Goal: Information Seeking & Learning: Learn about a topic

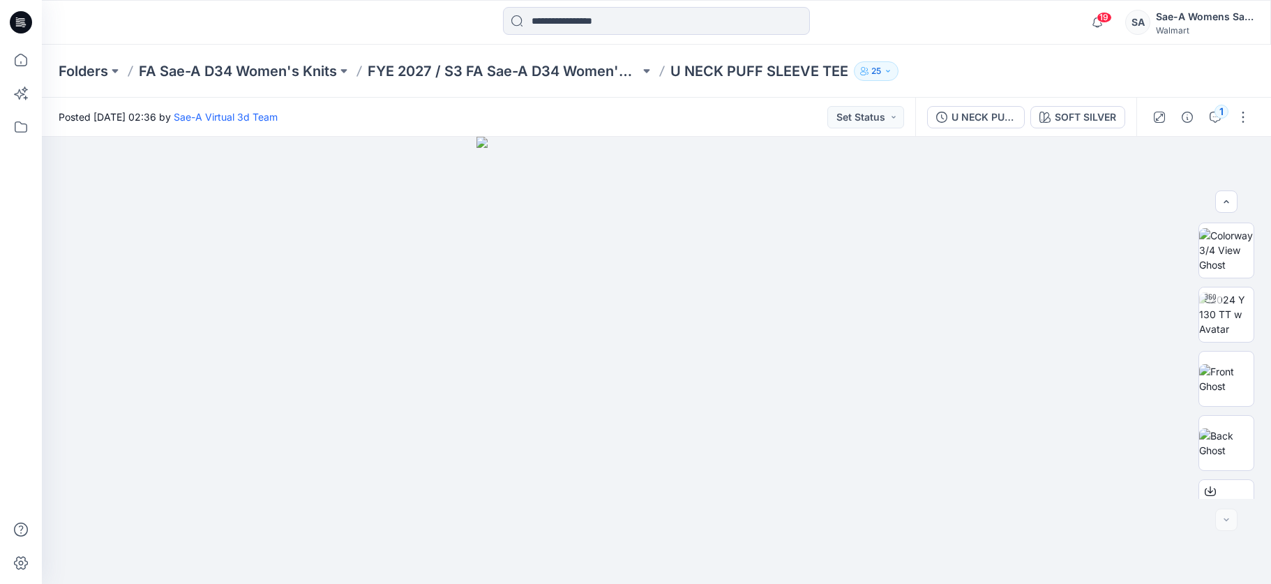
click at [716, 73] on p "U NECK PUFF SLEEVE TEE" at bounding box center [759, 71] width 178 height 20
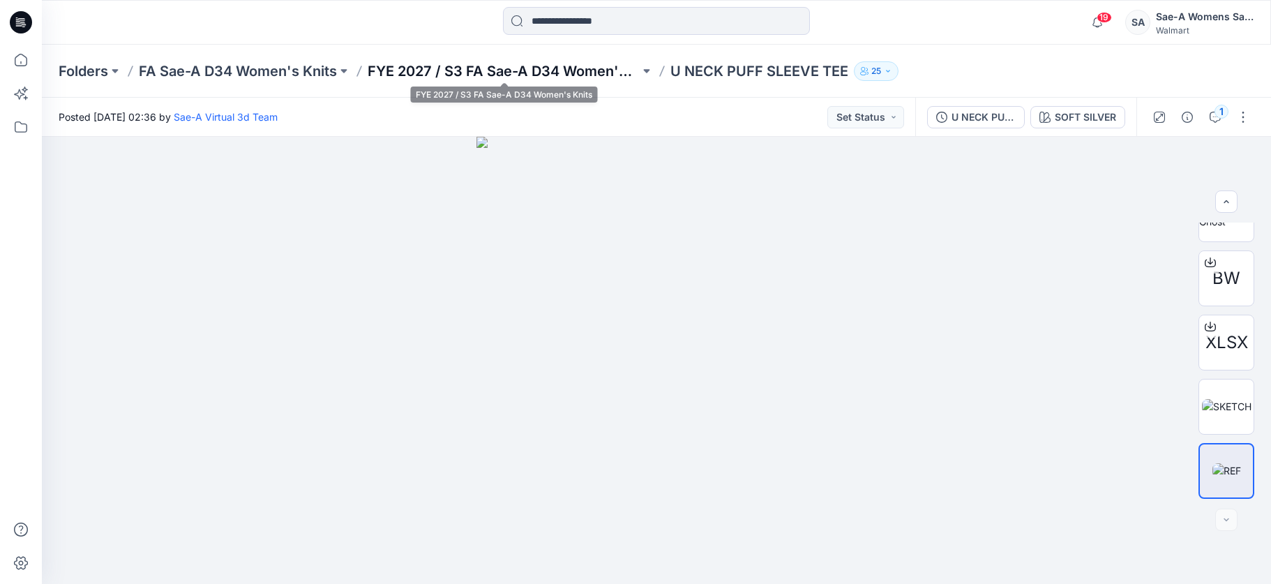
click at [584, 73] on p "FYE 2027 / S3 FA Sae-A D34 Women's Knits" at bounding box center [504, 71] width 272 height 20
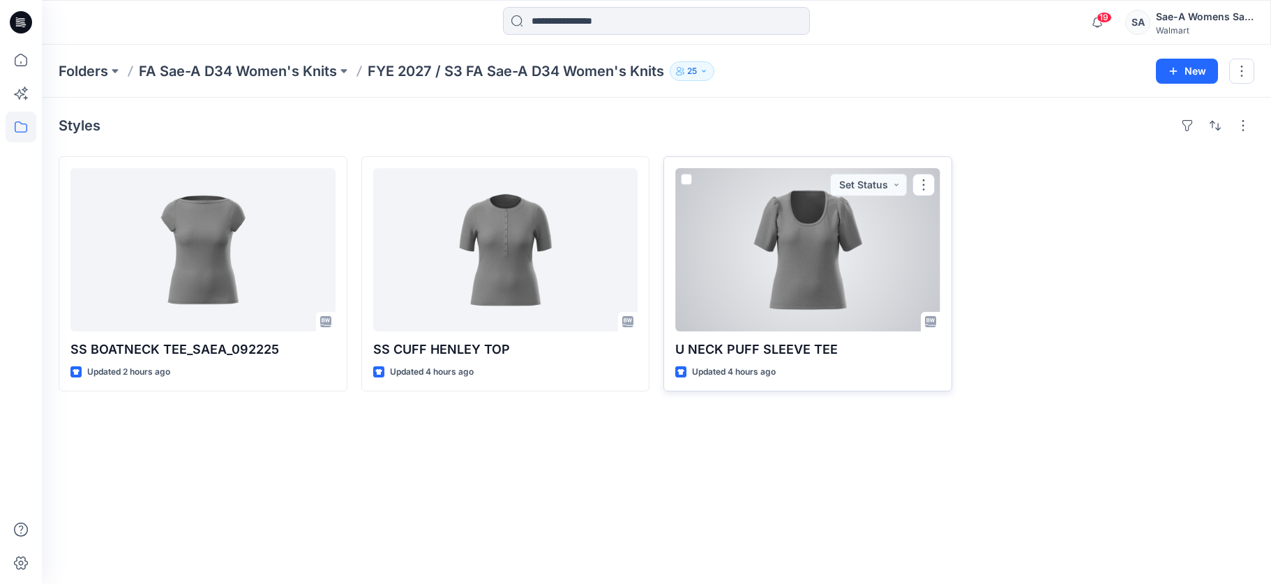
click at [752, 284] on div at bounding box center [807, 249] width 265 height 163
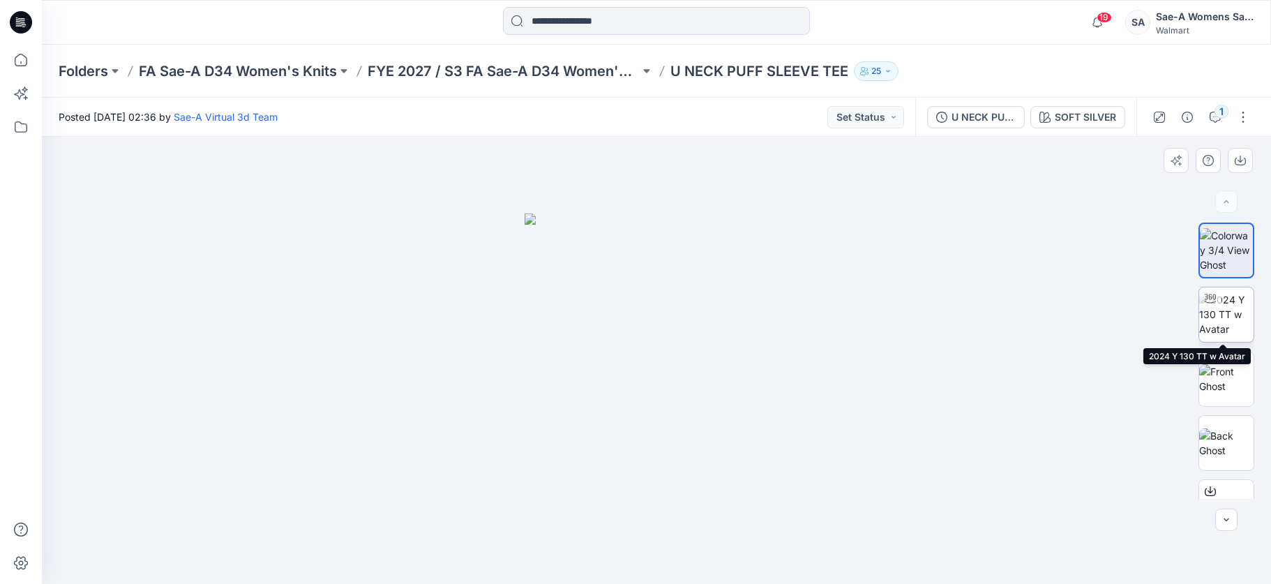
click at [1232, 312] on img at bounding box center [1226, 314] width 54 height 44
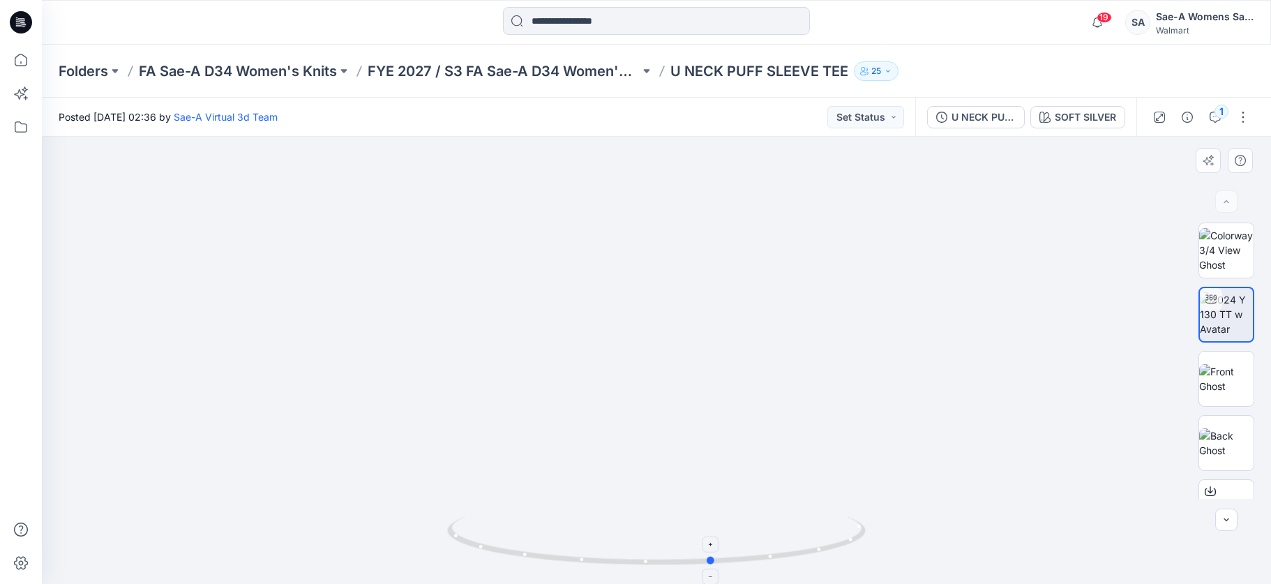
drag, startPoint x: 711, startPoint y: 563, endPoint x: 767, endPoint y: 548, distance: 58.4
click at [767, 548] on icon at bounding box center [658, 542] width 422 height 52
drag, startPoint x: 635, startPoint y: 350, endPoint x: 634, endPoint y: 418, distance: 67.7
click at [634, 418] on img at bounding box center [654, 98] width 1627 height 969
